Goal: Check status: Check status

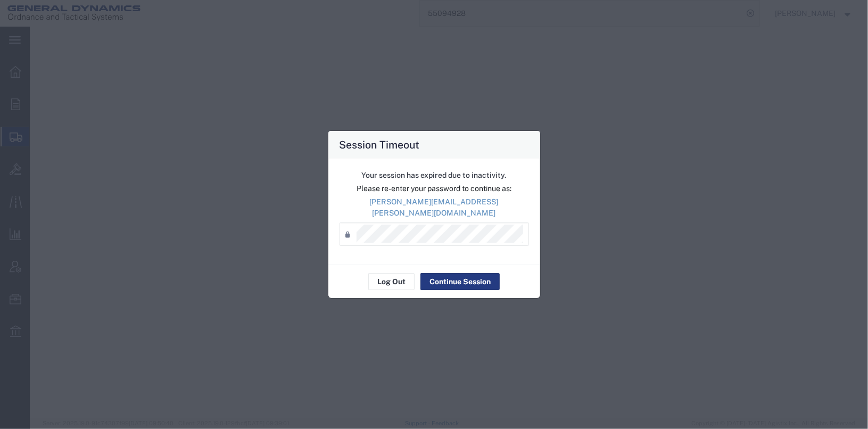
select select "SKID"
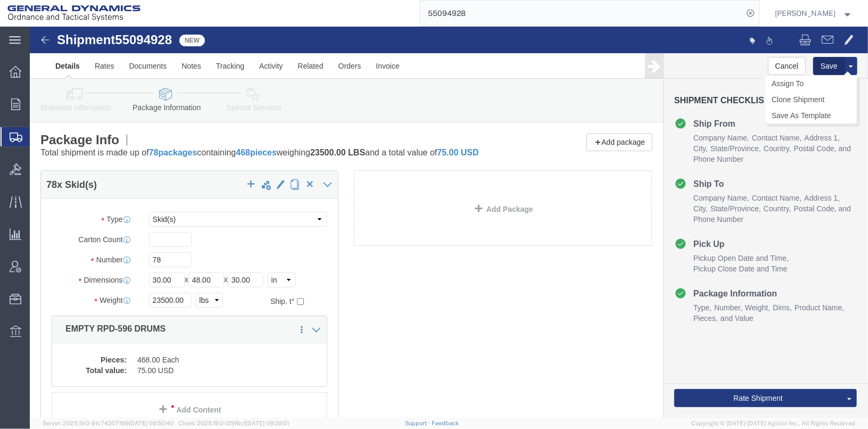
click button "Save"
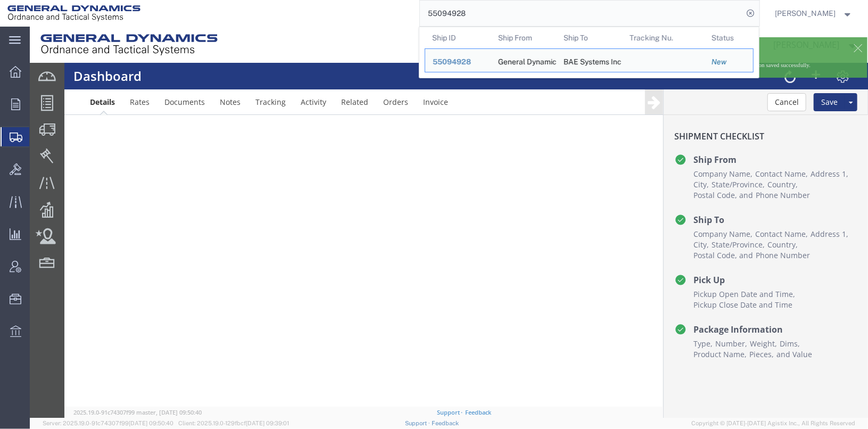
drag, startPoint x: 496, startPoint y: 16, endPoint x: 426, endPoint y: 11, distance: 69.9
click at [426, 11] on div "55094928 Ship ID Ship From Ship To Tracking Nu. Status Ship ID 55094928 Ship Fr…" at bounding box center [454, 13] width 612 height 27
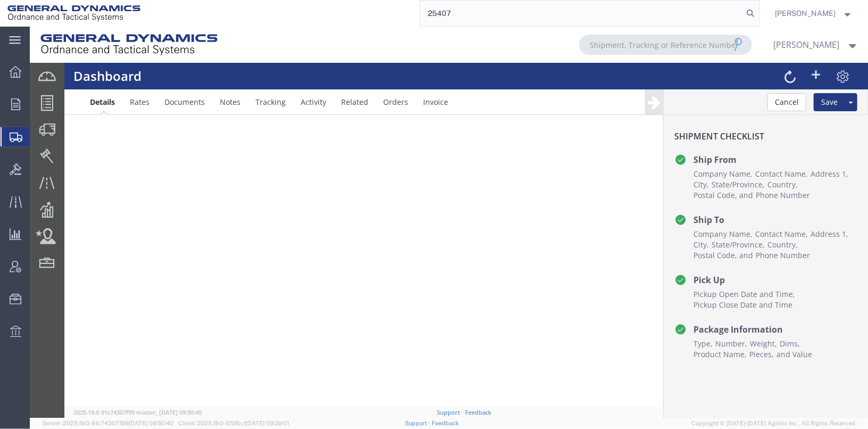
type input "25407"
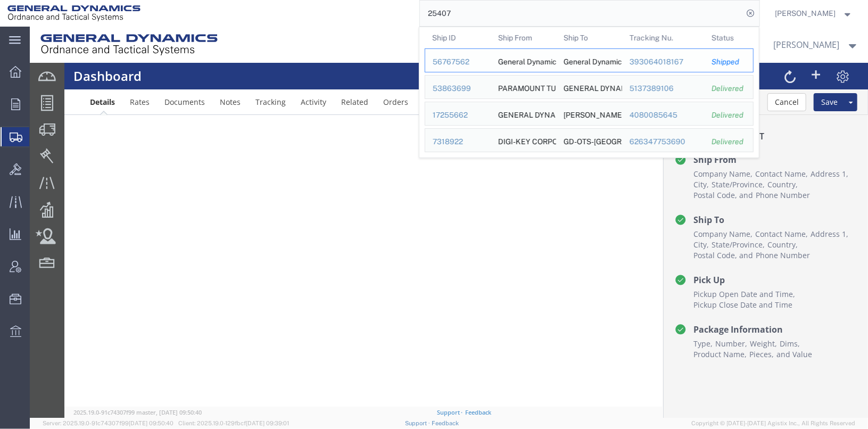
click at [469, 66] on div "56767562" at bounding box center [458, 61] width 51 height 11
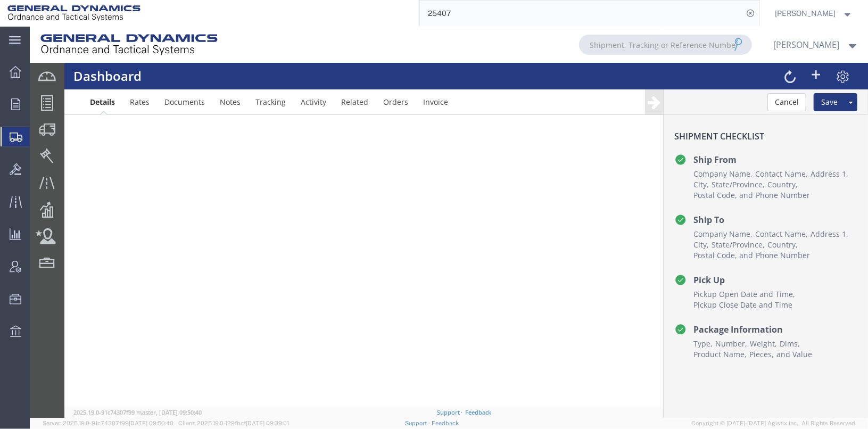
scroll to position [289, 0]
click at [488, 15] on input "25407" at bounding box center [582, 14] width 324 height 26
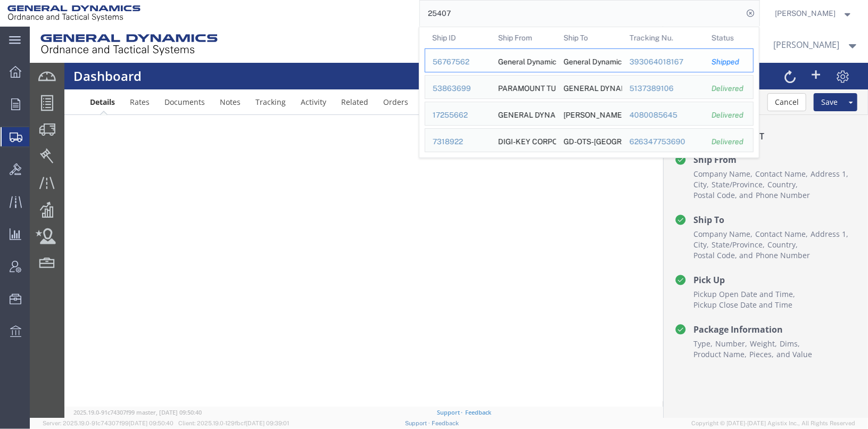
click at [692, 60] on div "393064018167" at bounding box center [663, 61] width 68 height 11
click at [468, 10] on input "25407" at bounding box center [582, 14] width 324 height 26
drag, startPoint x: 471, startPoint y: 18, endPoint x: 410, endPoint y: 9, distance: 61.4
click at [410, 9] on div "25407 Ship ID Ship From Ship To Tracking Nu. Status Ship ID 56767562 Ship From …" at bounding box center [454, 13] width 612 height 27
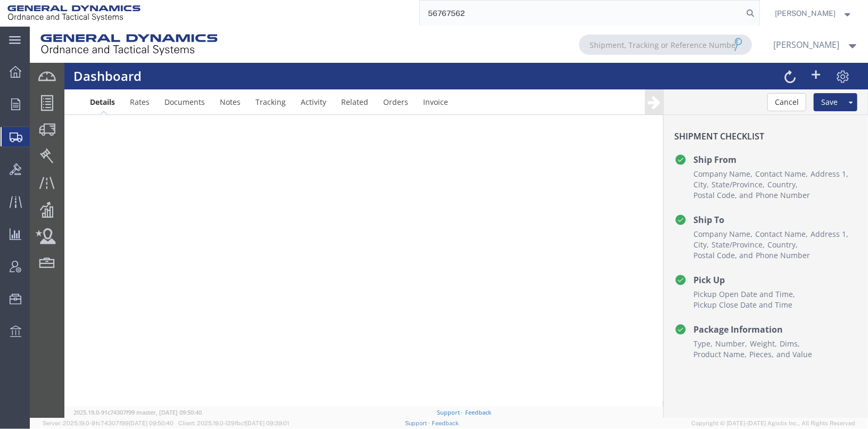
type input "56767562"
click at [744, 286] on div at bounding box center [448, 221] width 838 height 391
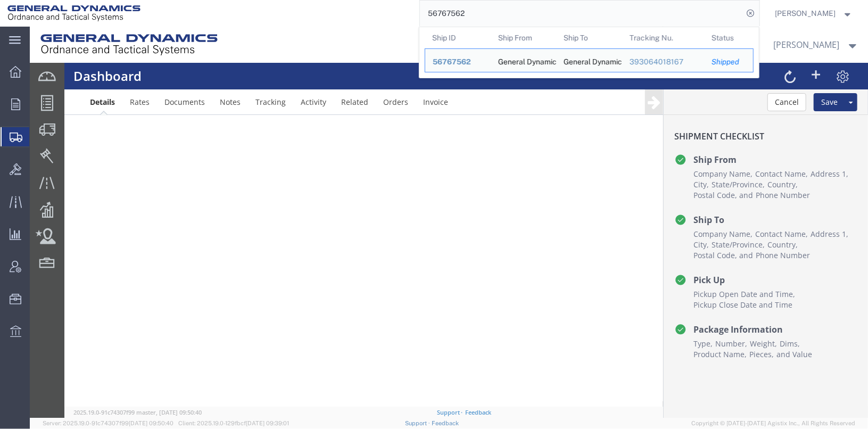
drag, startPoint x: 490, startPoint y: 14, endPoint x: 429, endPoint y: 17, distance: 60.7
click at [429, 17] on div "56767562 Ship ID Ship From Ship To Tracking Nu. Status Ship ID 56767562 Ship Fr…" at bounding box center [454, 13] width 612 height 27
